Goal: Obtain resource: Obtain resource

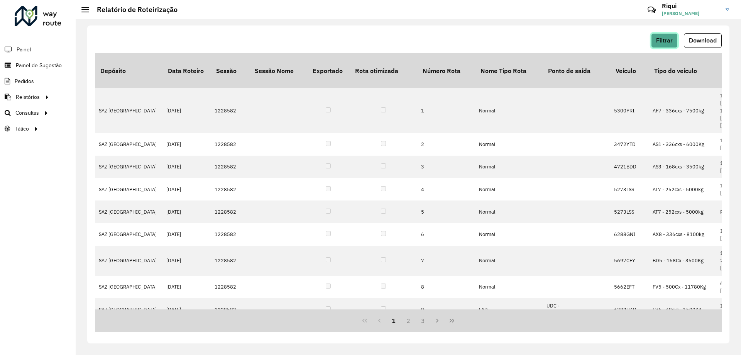
click at [665, 39] on span "Filtrar" at bounding box center [664, 40] width 17 height 7
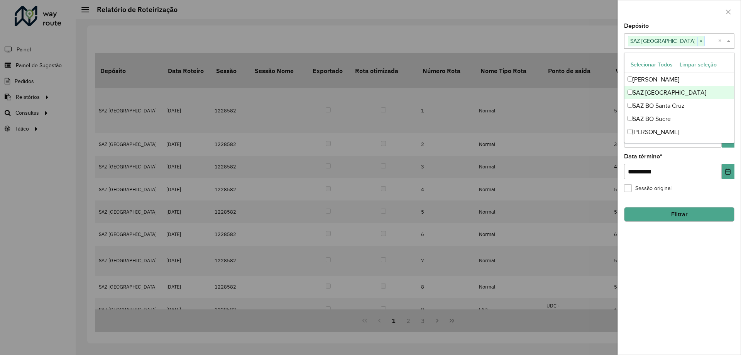
click at [732, 39] on span at bounding box center [730, 40] width 10 height 9
click at [709, 16] on div at bounding box center [679, 11] width 123 height 23
click at [731, 45] on span at bounding box center [730, 40] width 10 height 9
click at [655, 81] on div "[PERSON_NAME]" at bounding box center [680, 79] width 110 height 13
click at [722, 157] on div "**********" at bounding box center [679, 166] width 110 height 25
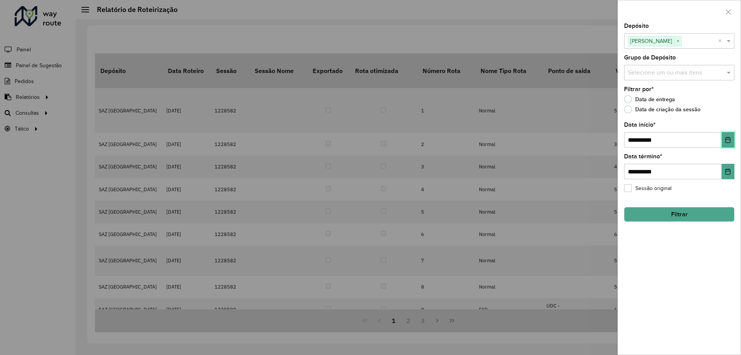
click at [731, 144] on button "Choose Date" at bounding box center [728, 139] width 13 height 15
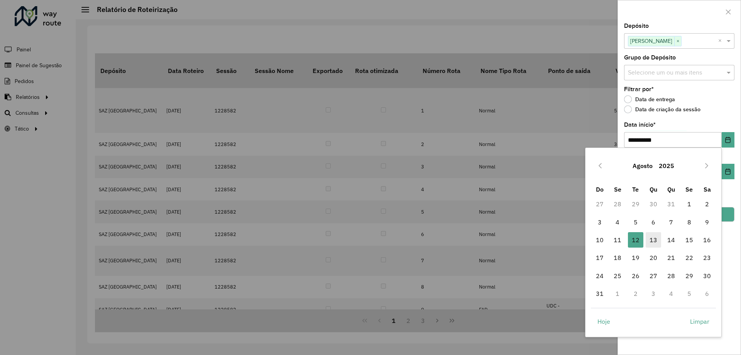
click at [653, 240] on span "13" at bounding box center [653, 239] width 15 height 15
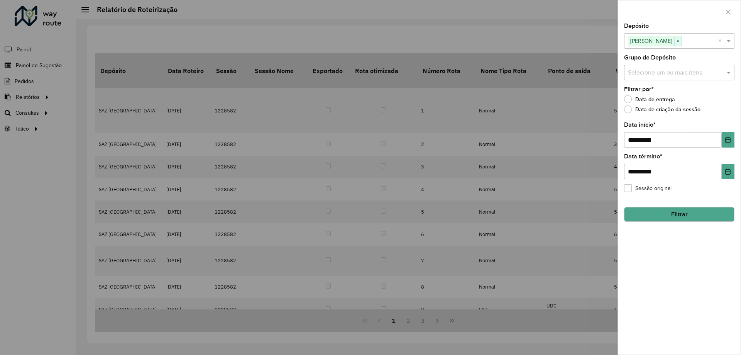
click at [681, 216] on button "Filtrar" at bounding box center [679, 214] width 110 height 15
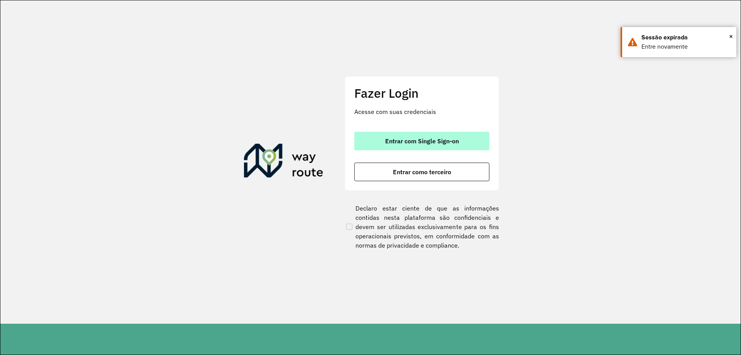
click at [424, 138] on span "Entrar com Single Sign-on" at bounding box center [422, 141] width 74 height 6
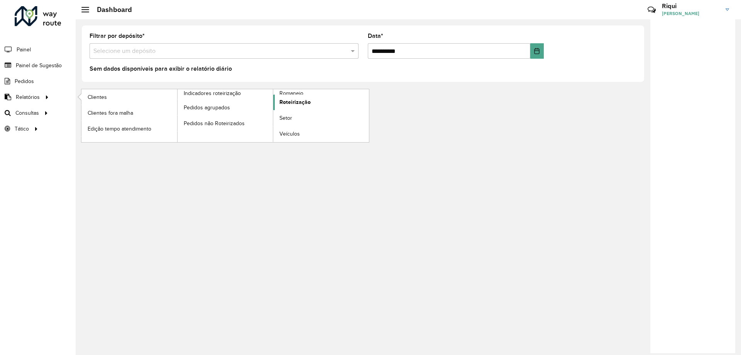
click at [305, 98] on link "Roteirização" at bounding box center [321, 102] width 96 height 15
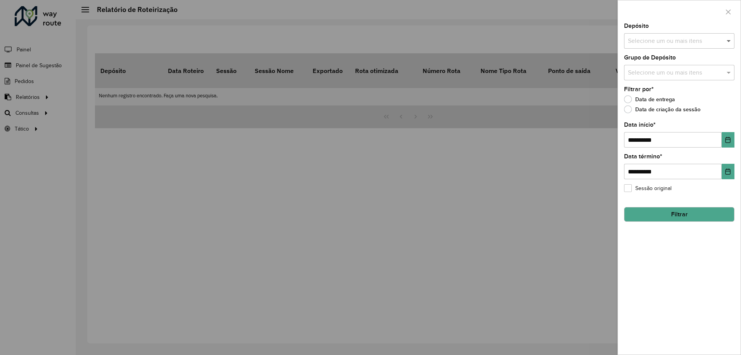
click at [727, 38] on span at bounding box center [730, 40] width 10 height 9
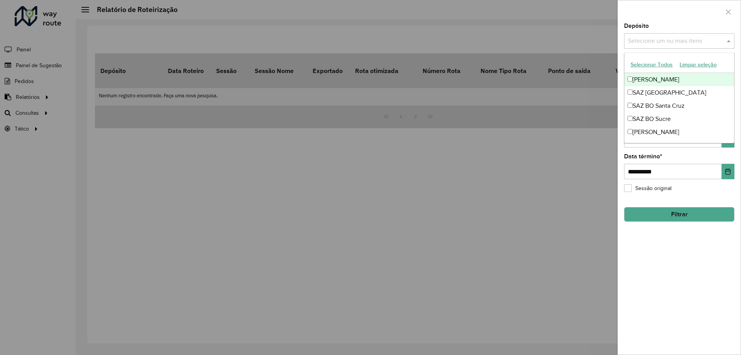
click at [662, 80] on div "[PERSON_NAME]" at bounding box center [680, 79] width 110 height 13
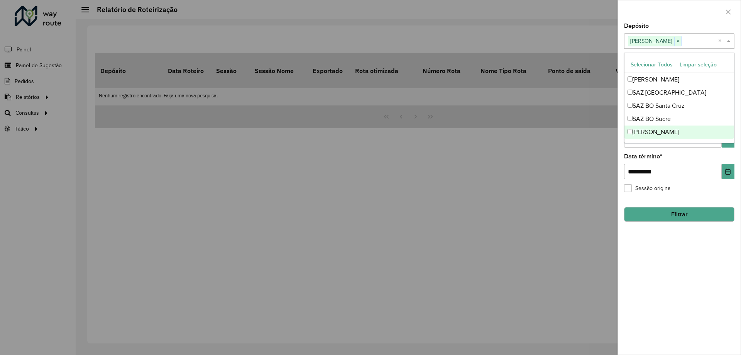
click at [685, 156] on div "**********" at bounding box center [679, 166] width 110 height 25
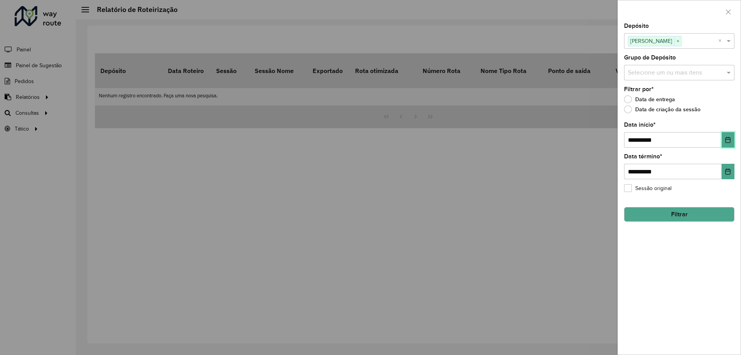
click at [723, 143] on button "Choose Date" at bounding box center [728, 139] width 13 height 15
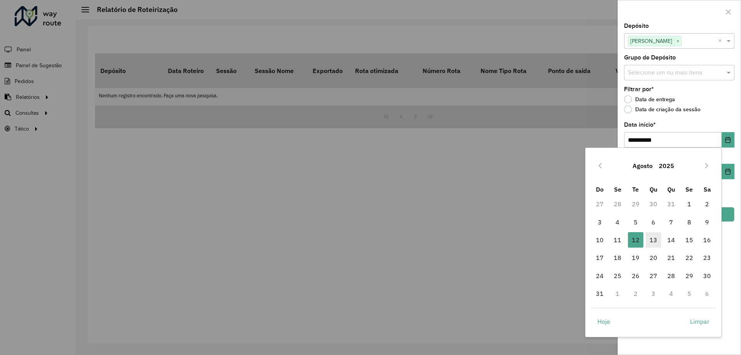
click at [650, 245] on span "13" at bounding box center [653, 239] width 15 height 15
type input "**********"
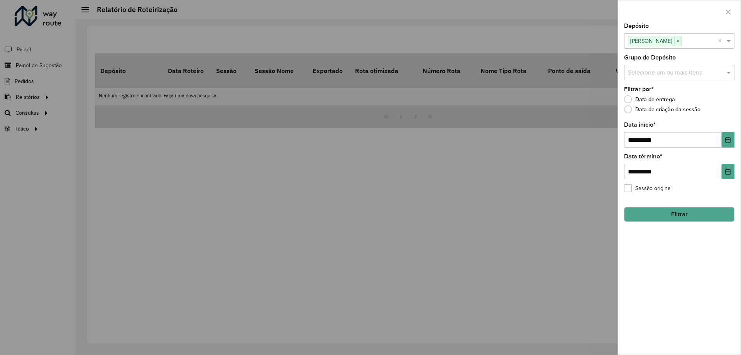
click at [685, 213] on button "Filtrar" at bounding box center [679, 214] width 110 height 15
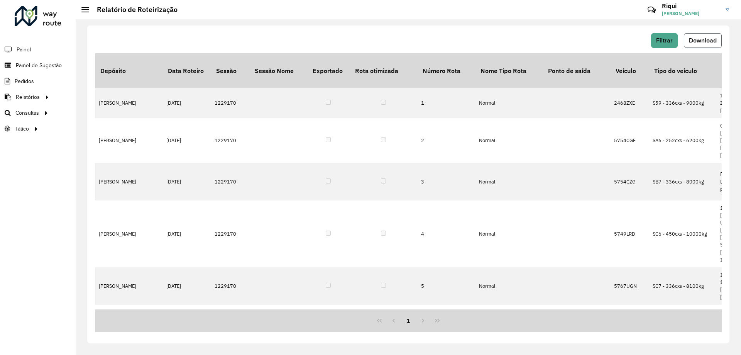
click at [697, 42] on span "Download" at bounding box center [703, 40] width 28 height 7
click at [663, 42] on span "Filtrar" at bounding box center [664, 40] width 17 height 7
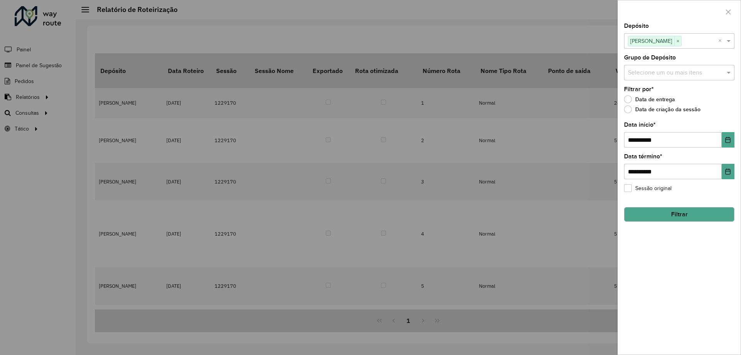
click at [682, 217] on button "Filtrar" at bounding box center [679, 214] width 110 height 15
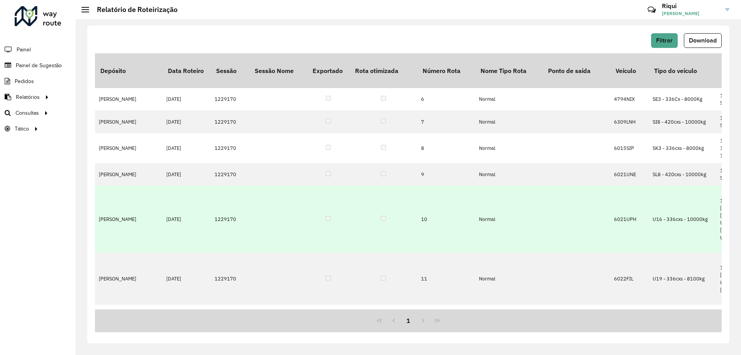
scroll to position [229, 0]
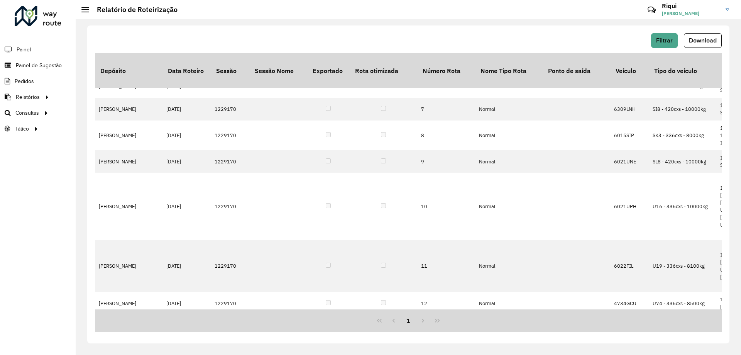
click at [433, 321] on div "1" at bounding box center [408, 320] width 627 height 23
click at [421, 321] on div "1" at bounding box center [408, 320] width 627 height 23
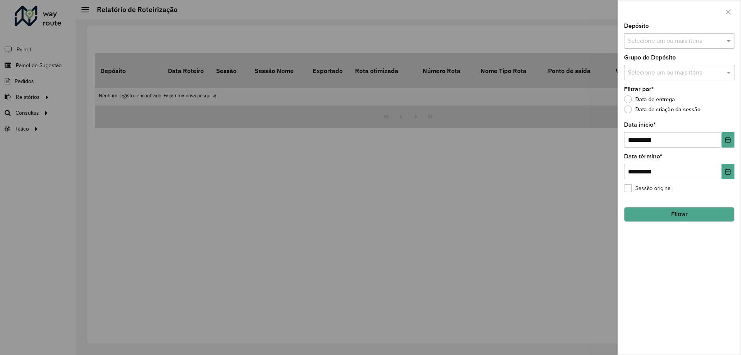
click at [47, 95] on div at bounding box center [370, 177] width 741 height 355
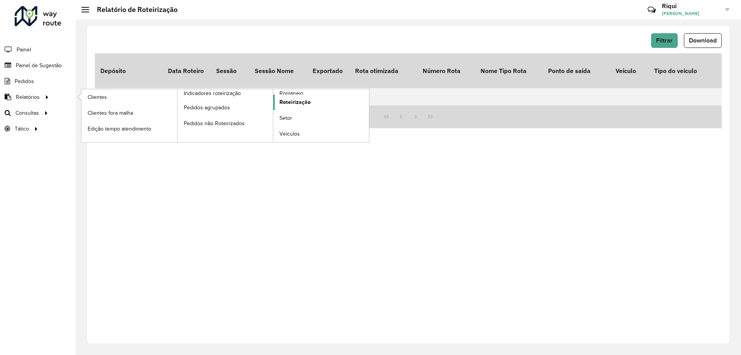
click at [286, 103] on span "Roteirização" at bounding box center [294, 102] width 31 height 8
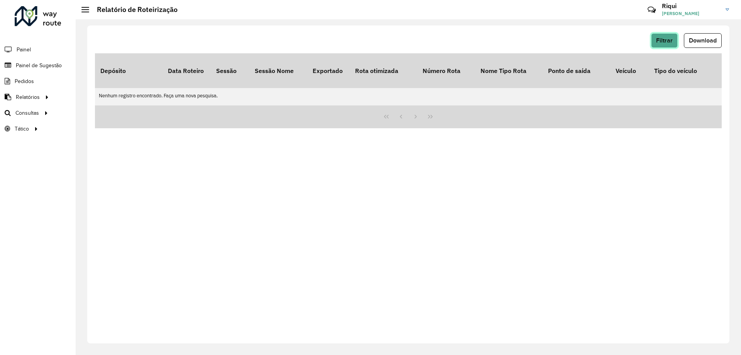
click at [665, 42] on span "Filtrar" at bounding box center [664, 40] width 17 height 7
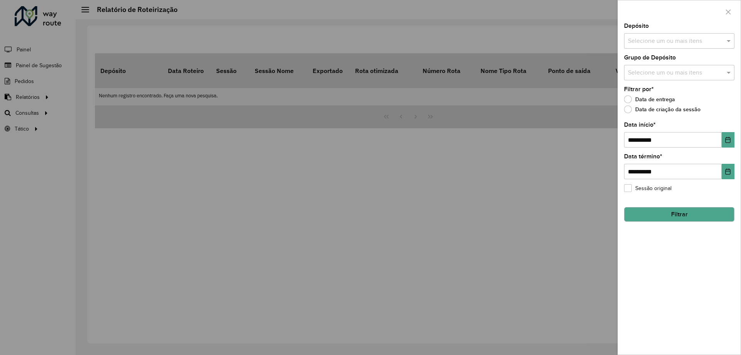
click at [690, 34] on div "Selecione um ou mais itens" at bounding box center [679, 40] width 110 height 15
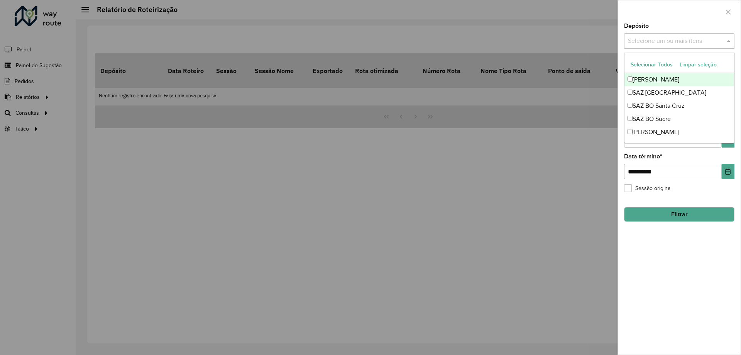
click at [647, 81] on div "[PERSON_NAME]" at bounding box center [680, 79] width 110 height 13
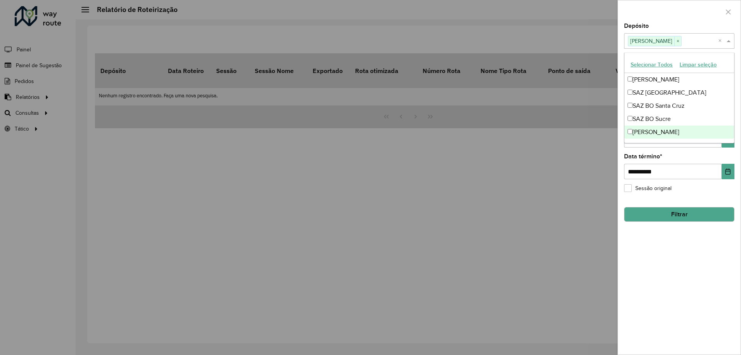
drag, startPoint x: 684, startPoint y: 156, endPoint x: 696, endPoint y: 152, distance: 13.4
click at [684, 156] on div "**********" at bounding box center [679, 166] width 110 height 25
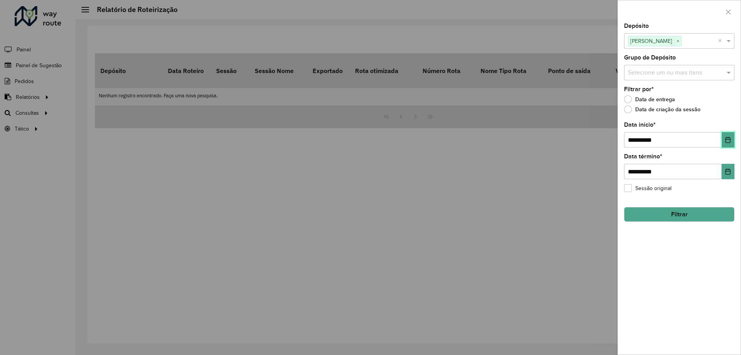
click at [726, 140] on icon "Choose Date" at bounding box center [728, 140] width 6 height 6
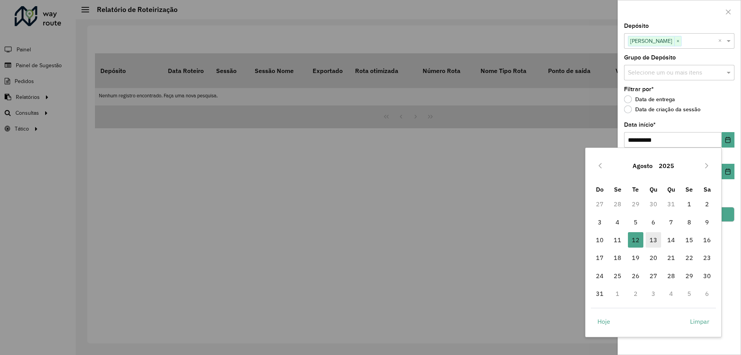
click at [655, 240] on span "13" at bounding box center [653, 239] width 15 height 15
type input "**********"
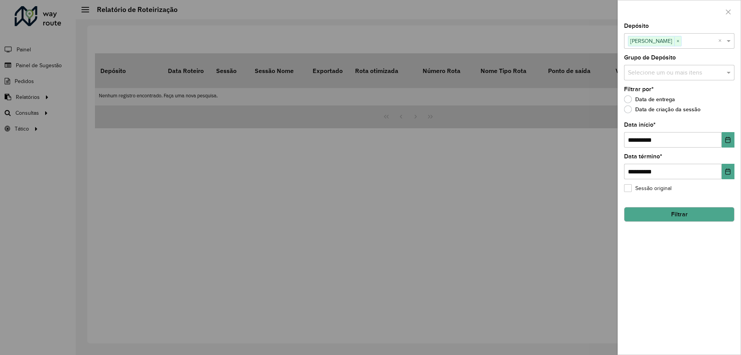
click at [696, 216] on button "Filtrar" at bounding box center [679, 214] width 110 height 15
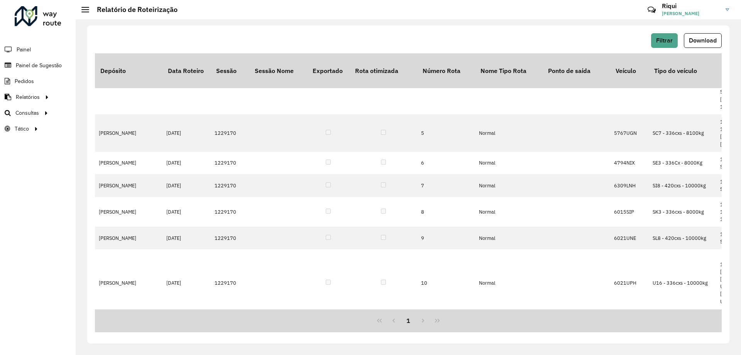
scroll to position [229, 0]
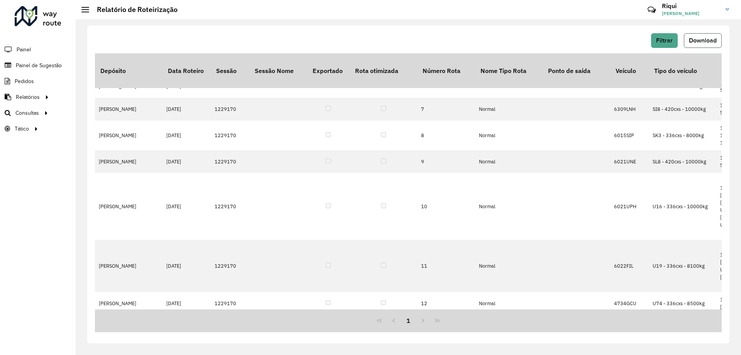
click at [696, 40] on span "Download" at bounding box center [703, 40] width 28 height 7
